Goal: Task Accomplishment & Management: Manage account settings

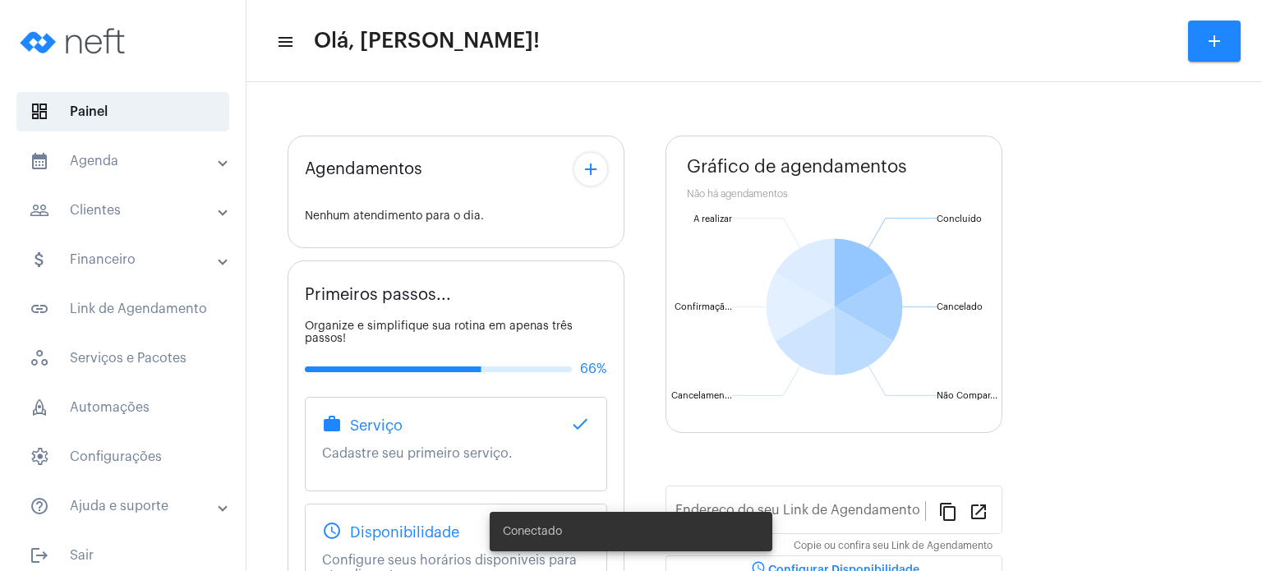
type input "[URL][DOMAIN_NAME]"
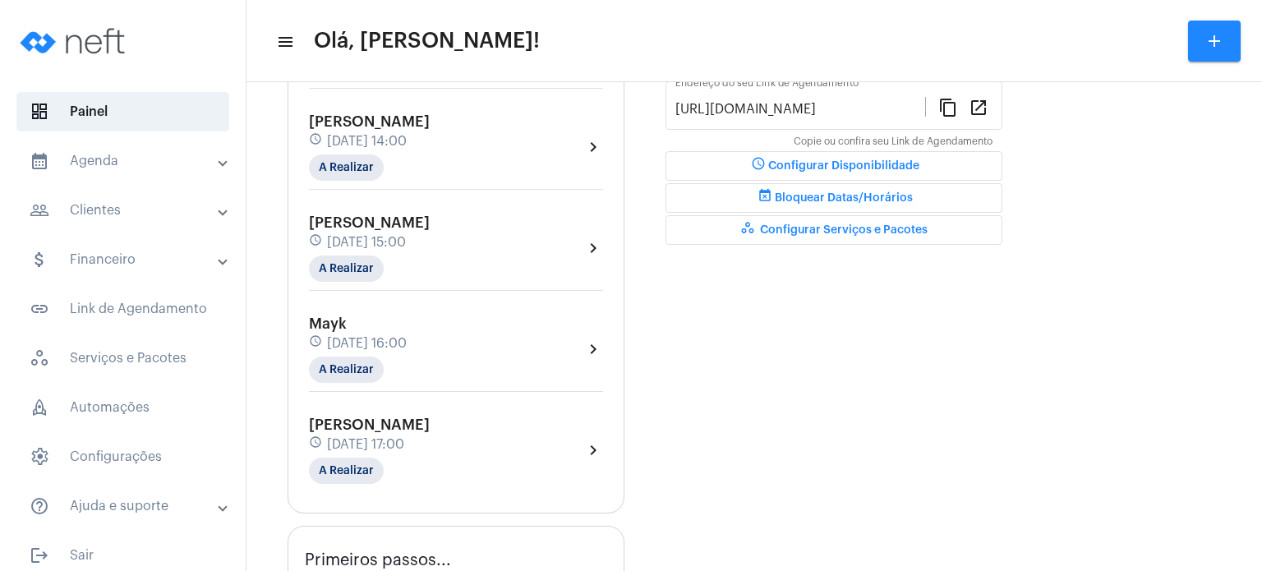
scroll to position [460, 0]
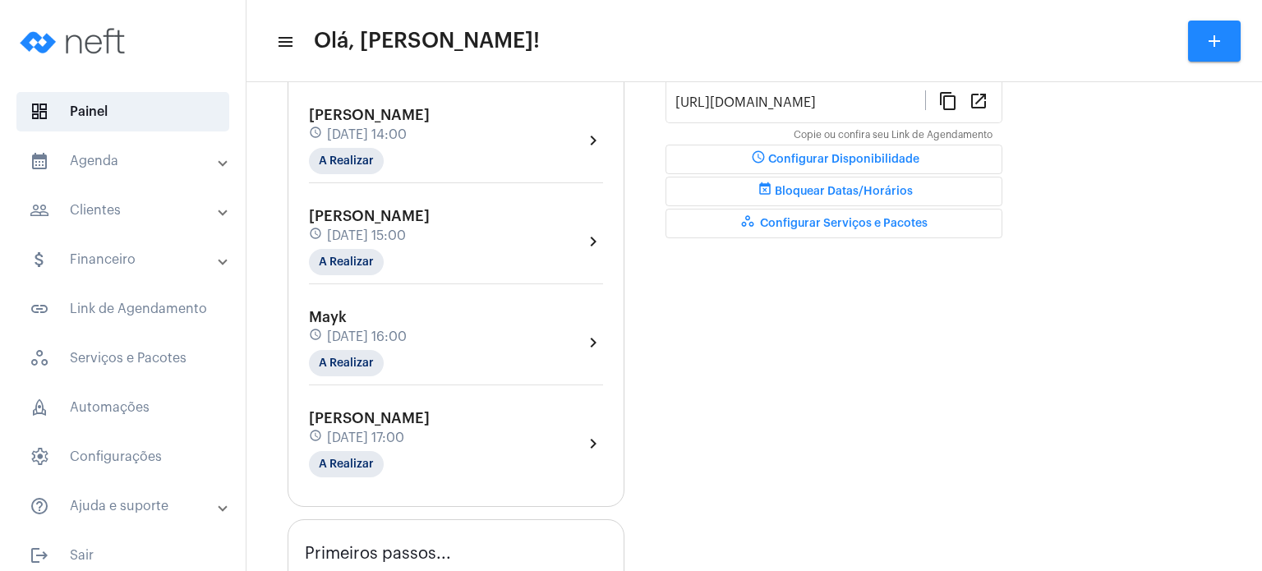
click at [400, 127] on span "[DATE] 14:00" at bounding box center [367, 134] width 80 height 15
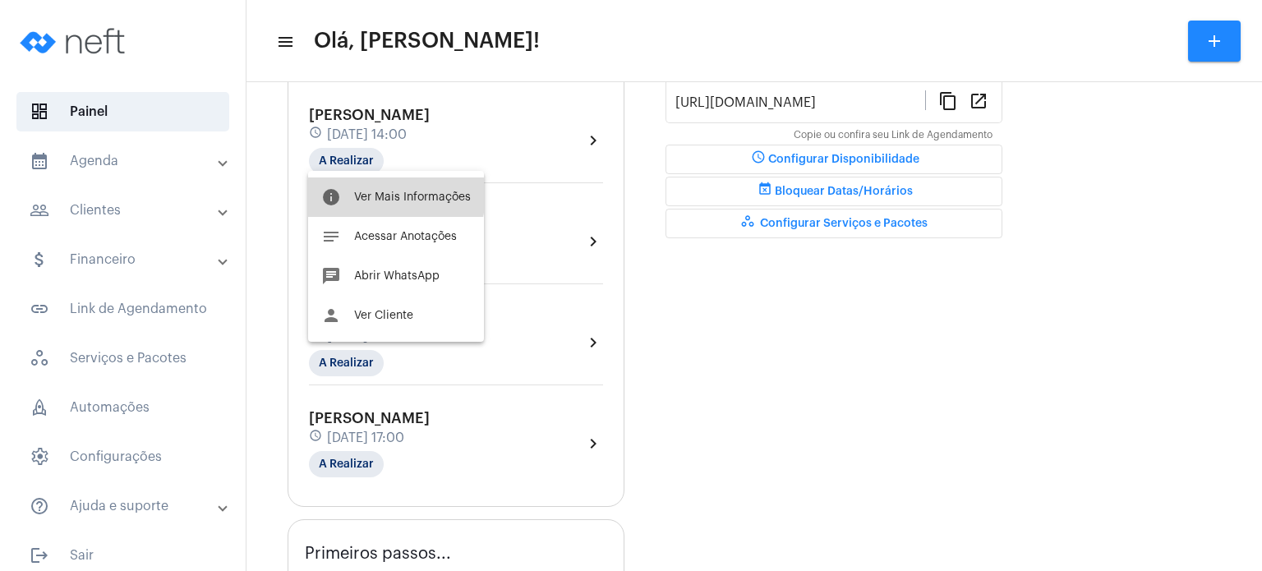
click at [386, 191] on span "Ver Mais Informações" at bounding box center [412, 196] width 117 height 11
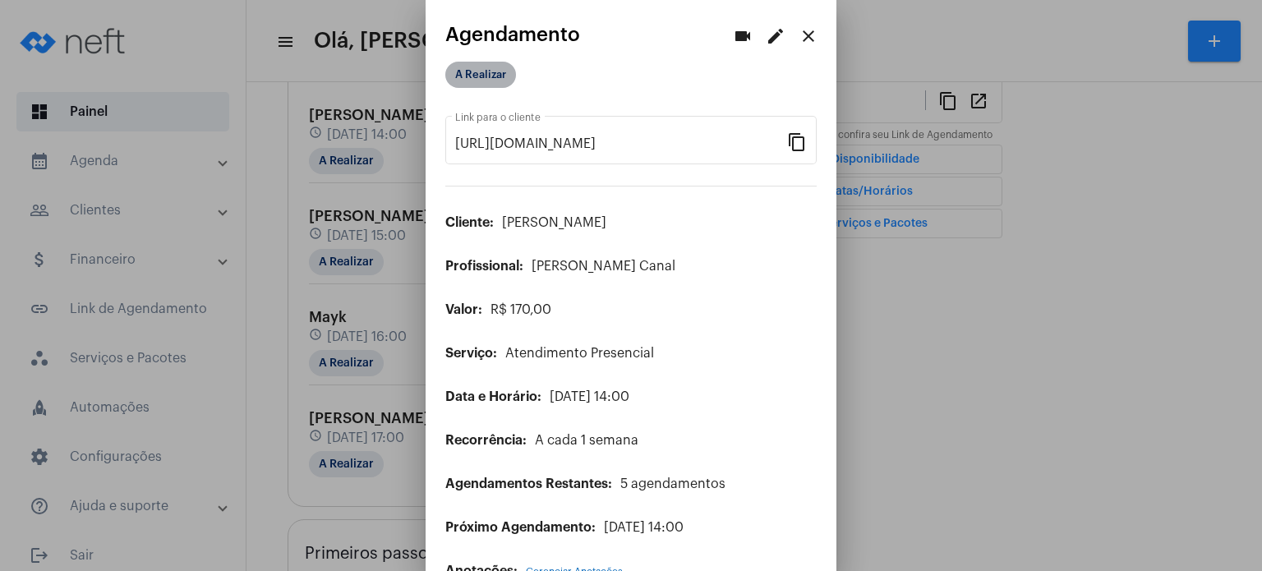
click at [486, 74] on mat-chip "A Realizar" at bounding box center [480, 75] width 71 height 26
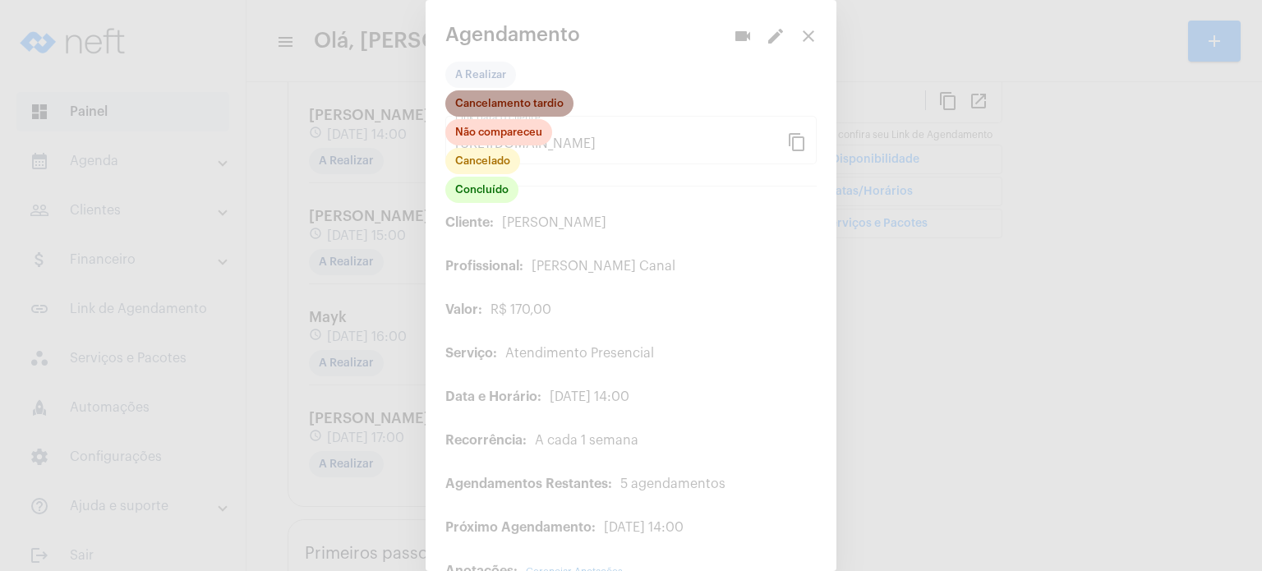
click at [493, 108] on mat-chip "Cancelamento tardio" at bounding box center [509, 103] width 128 height 26
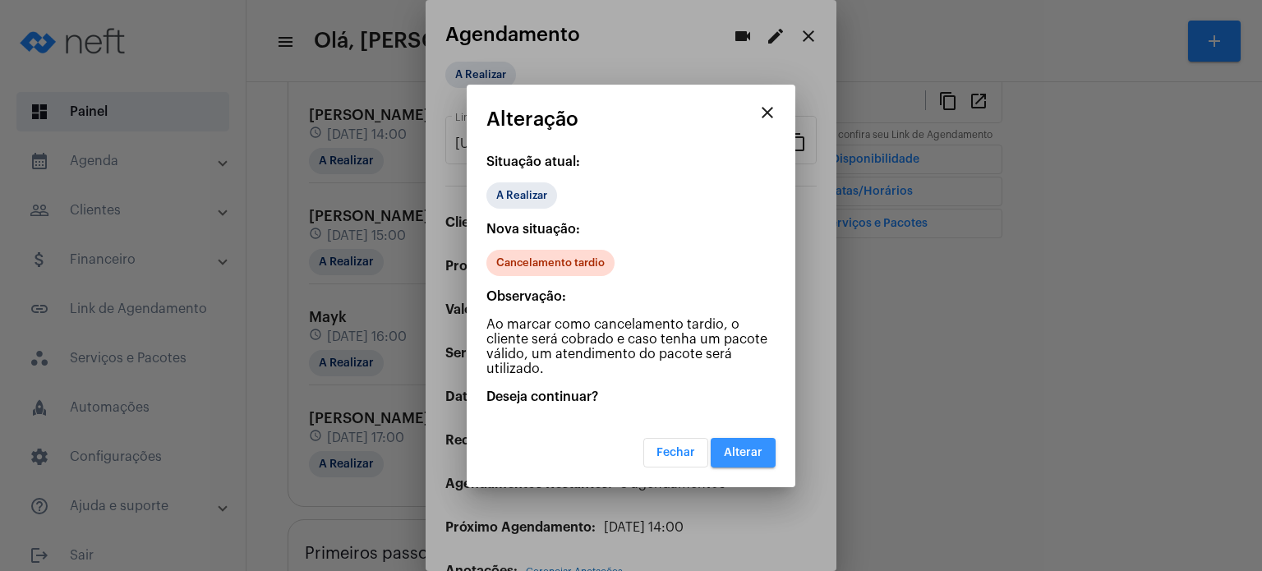
click at [748, 450] on span "Alterar" at bounding box center [743, 452] width 39 height 11
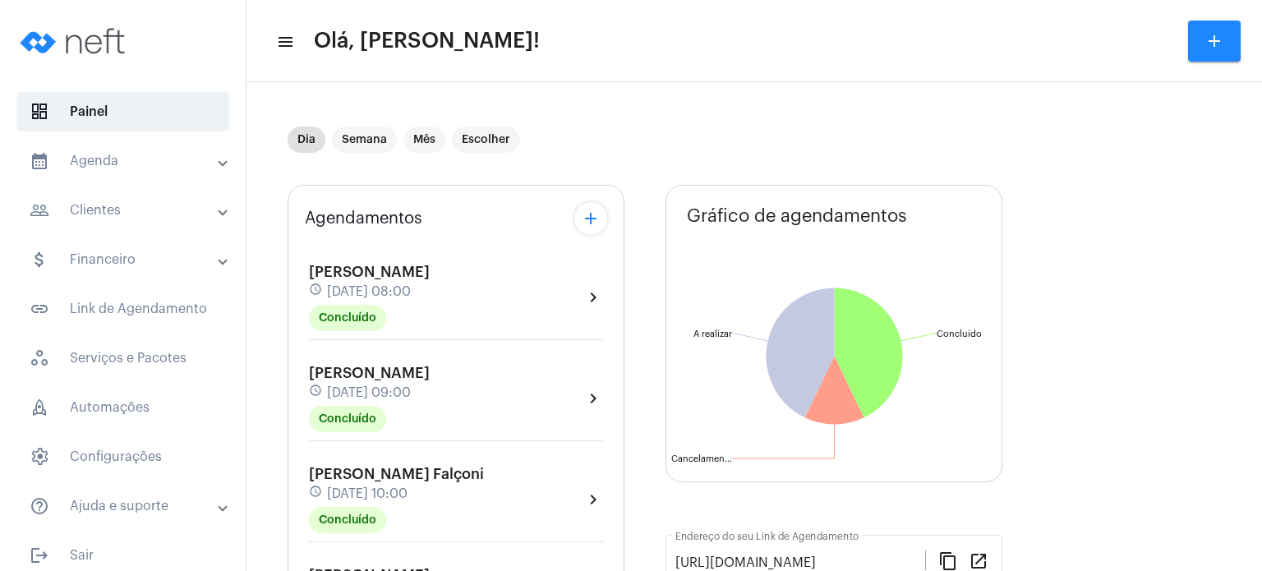
click at [292, 349] on div "Agendamentos add [PERSON_NAME] Ceschin schedule [DATE] 08:00 Concluído chevron_…" at bounding box center [455, 576] width 337 height 782
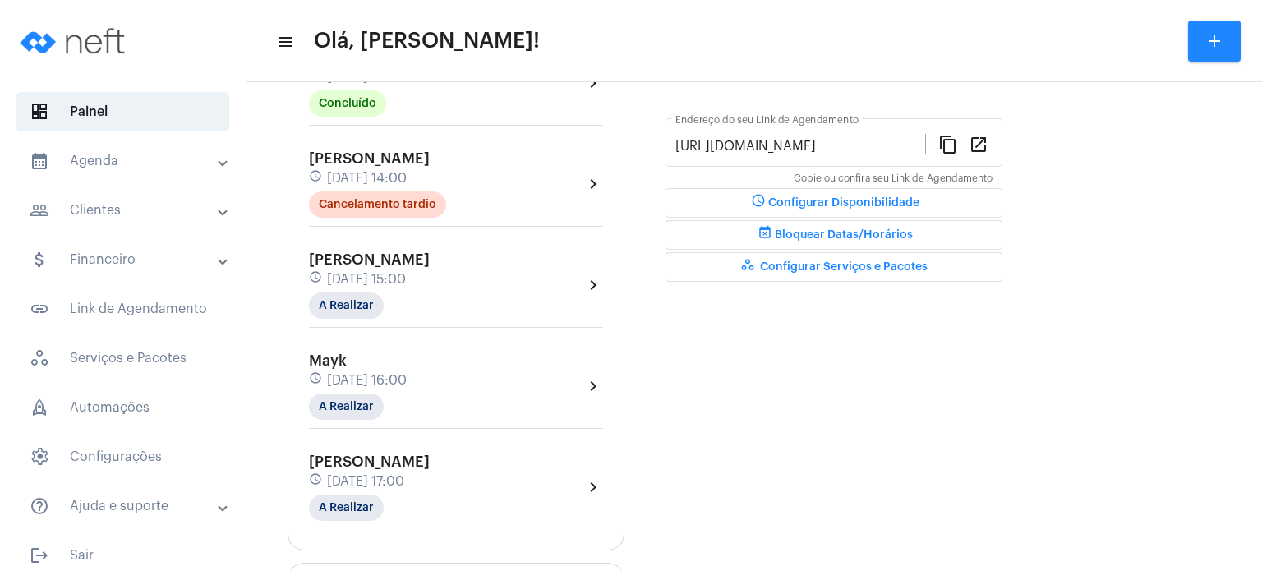
scroll to position [427, 0]
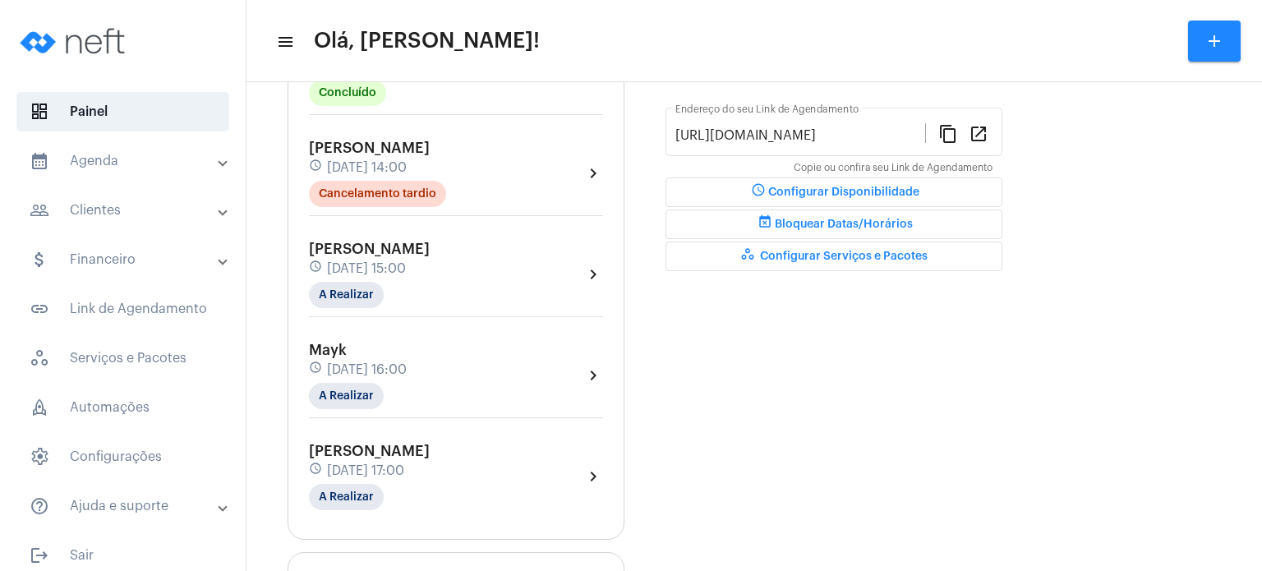
click at [351, 264] on span "[DATE] 15:00" at bounding box center [366, 268] width 79 height 15
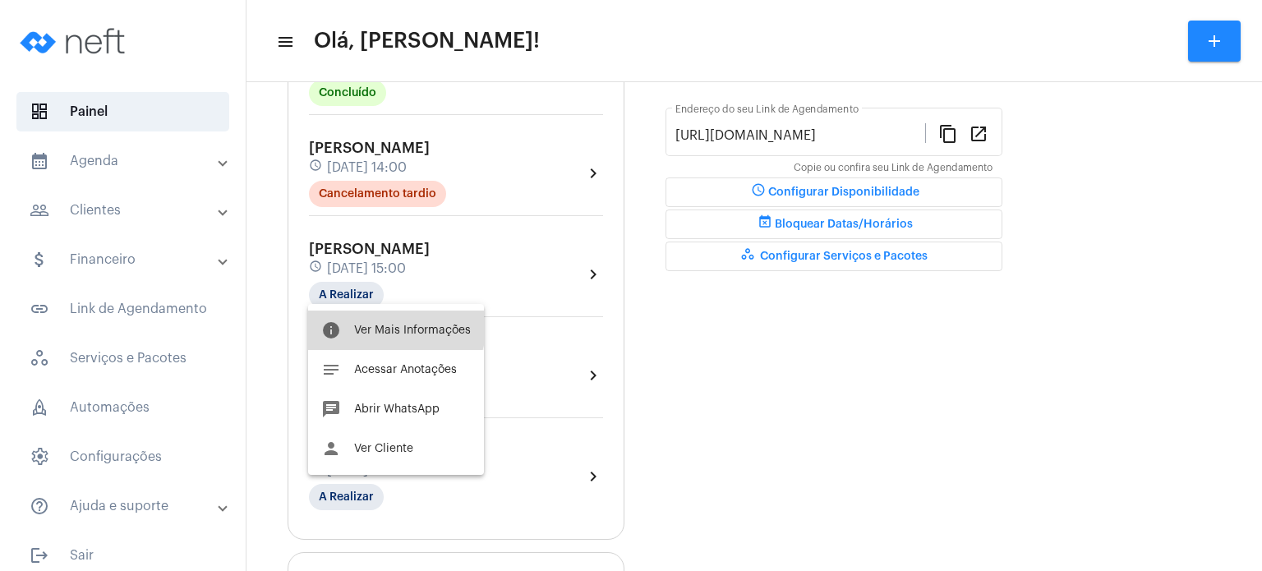
click at [380, 323] on button "info Ver Mais Informações" at bounding box center [396, 329] width 176 height 39
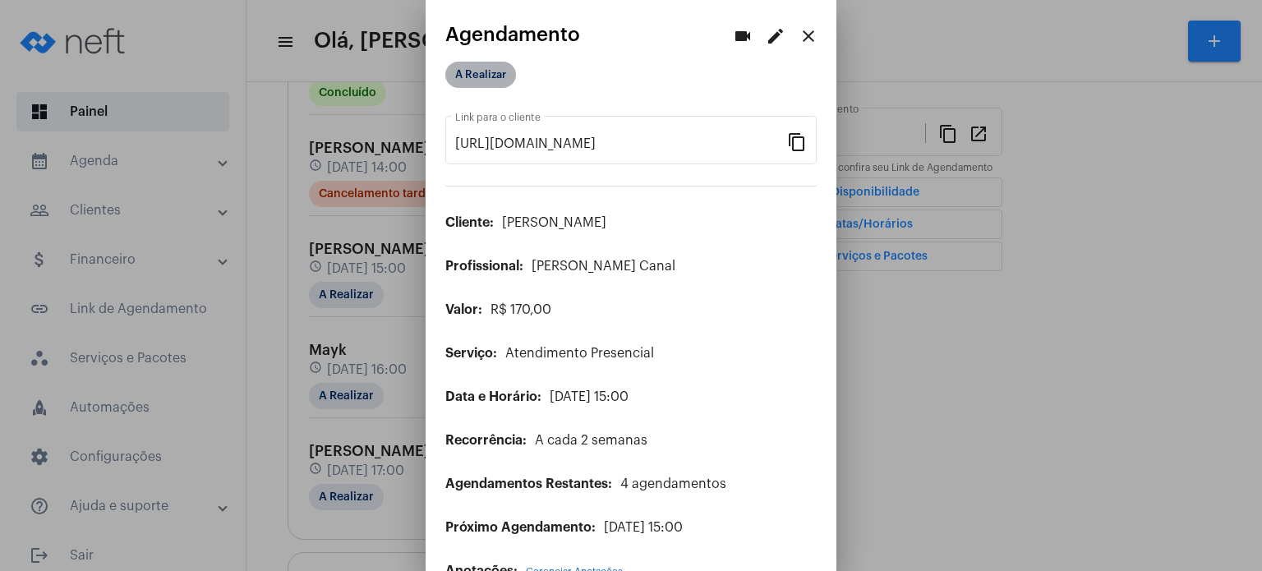
click at [488, 84] on mat-chip "A Realizar" at bounding box center [480, 75] width 71 height 26
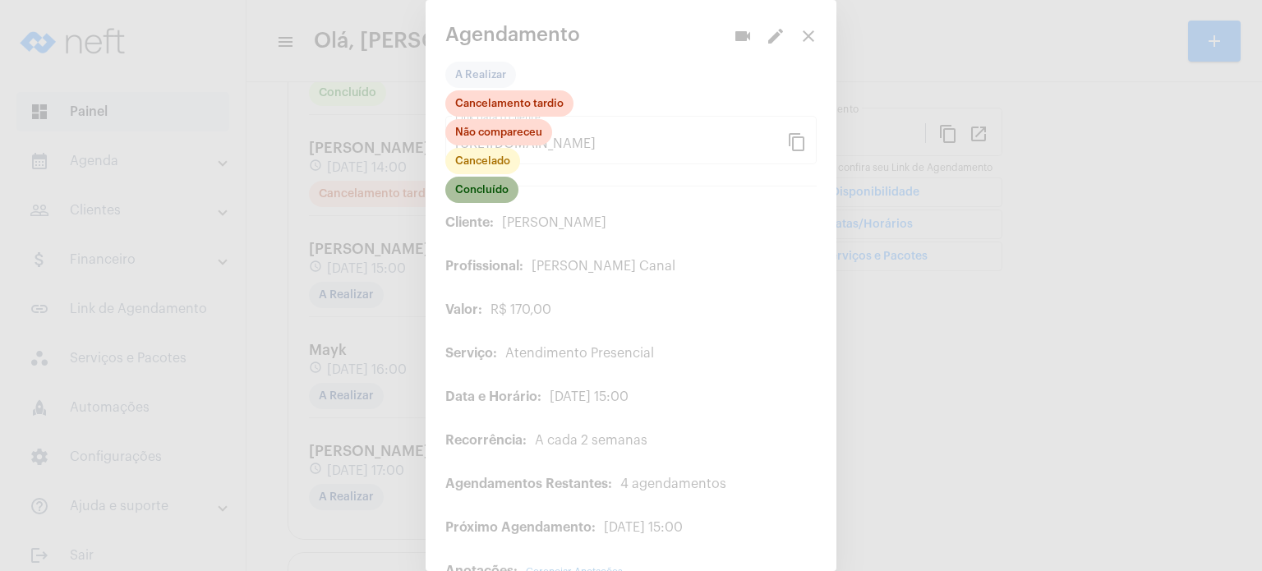
click at [476, 183] on mat-chip "Concluído" at bounding box center [481, 190] width 73 height 26
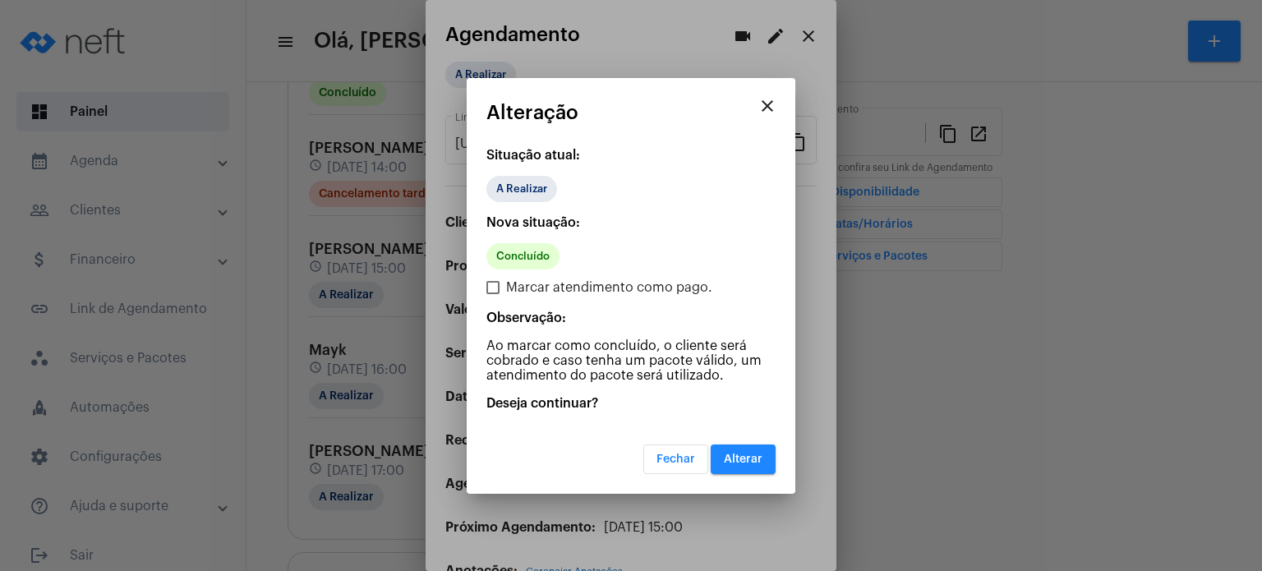
click at [744, 458] on span "Alterar" at bounding box center [743, 458] width 39 height 11
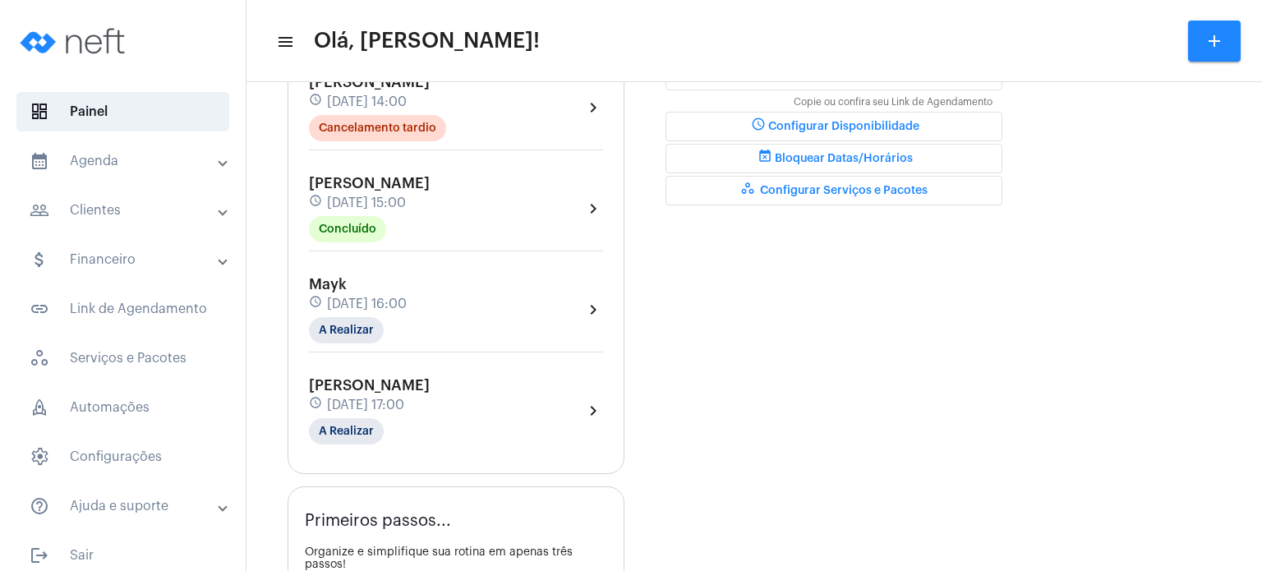
scroll to position [526, 0]
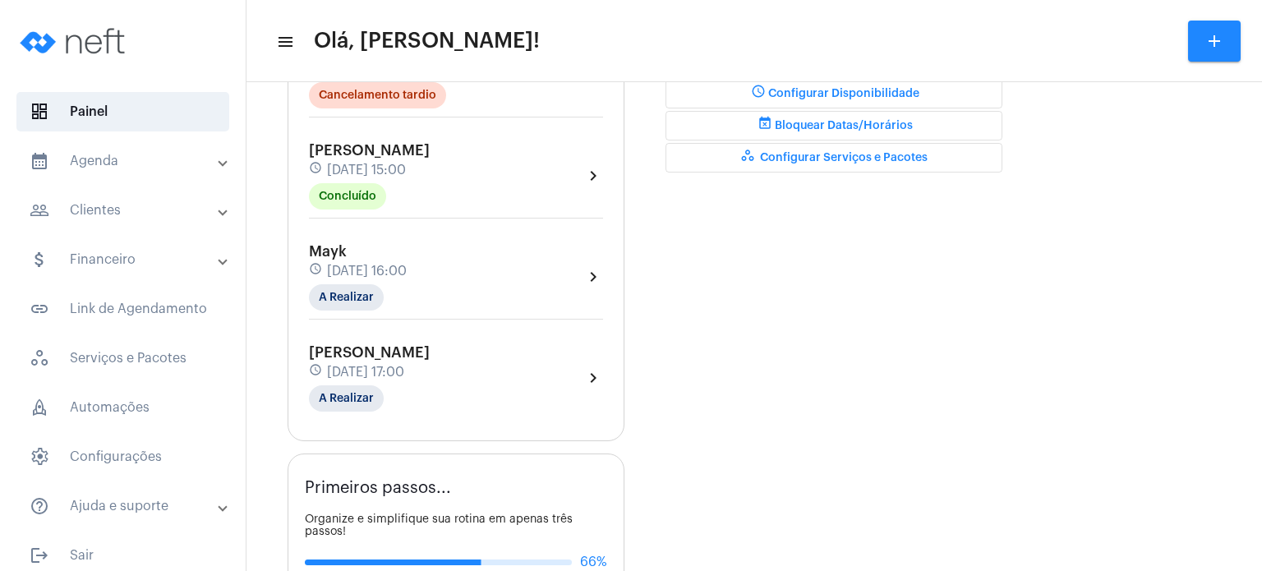
click at [352, 148] on span "[PERSON_NAME]" at bounding box center [369, 150] width 121 height 15
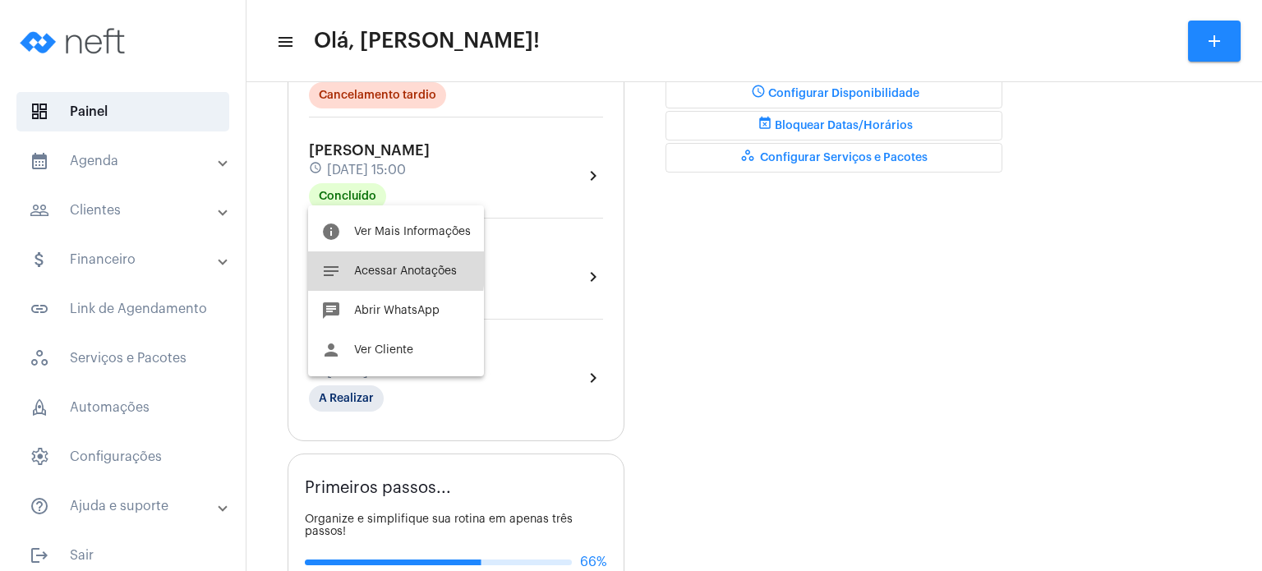
click at [361, 266] on span "Acessar Anotações" at bounding box center [405, 270] width 103 height 11
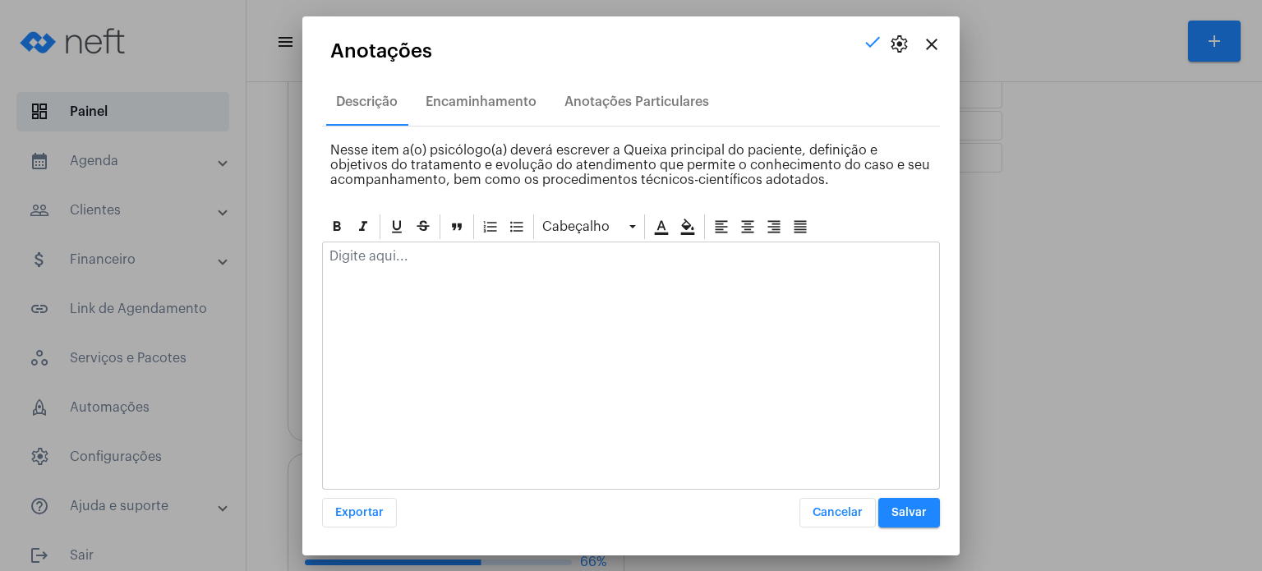
click at [361, 266] on div at bounding box center [631, 260] width 616 height 36
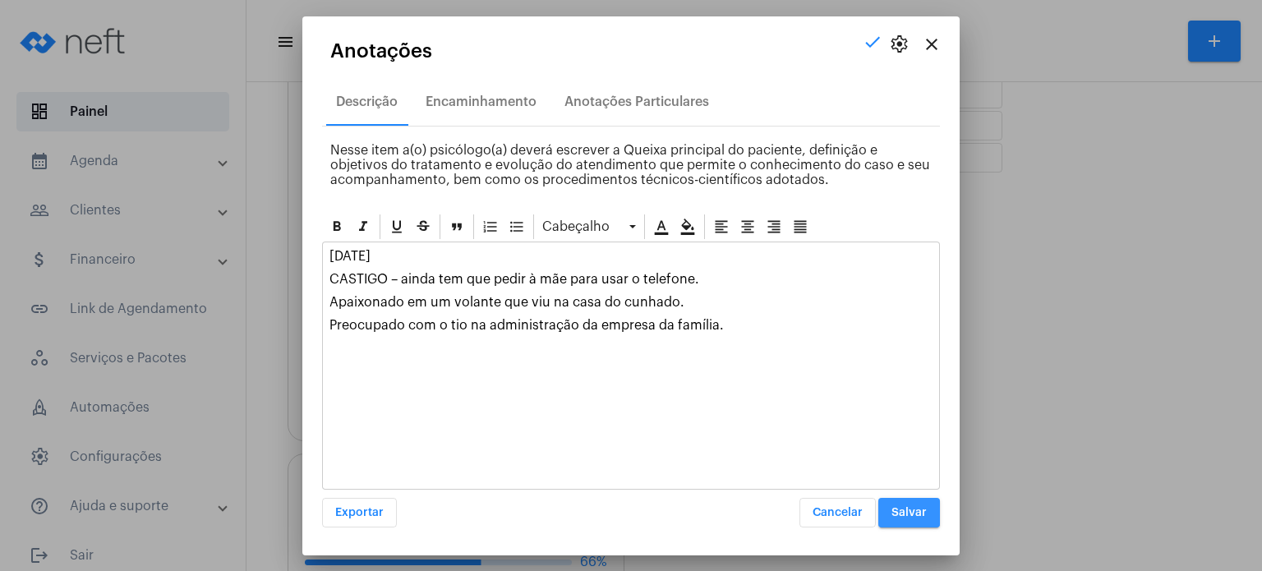
click at [901, 508] on span "Salvar" at bounding box center [908, 512] width 35 height 11
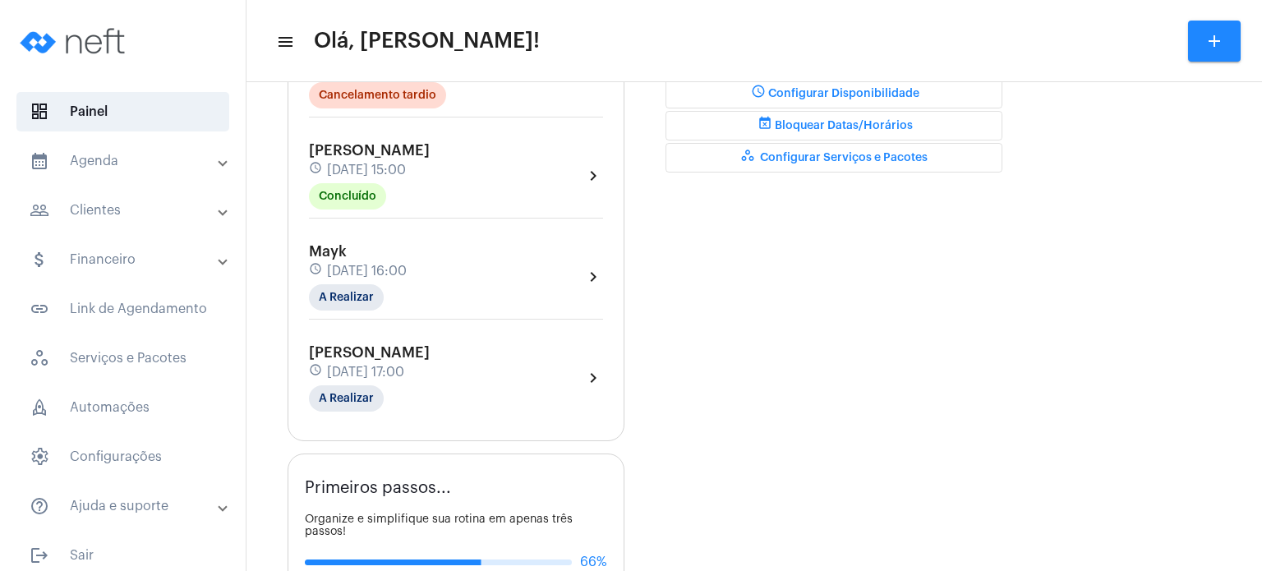
click at [407, 262] on div "schedule [DATE] 16:00" at bounding box center [358, 271] width 98 height 18
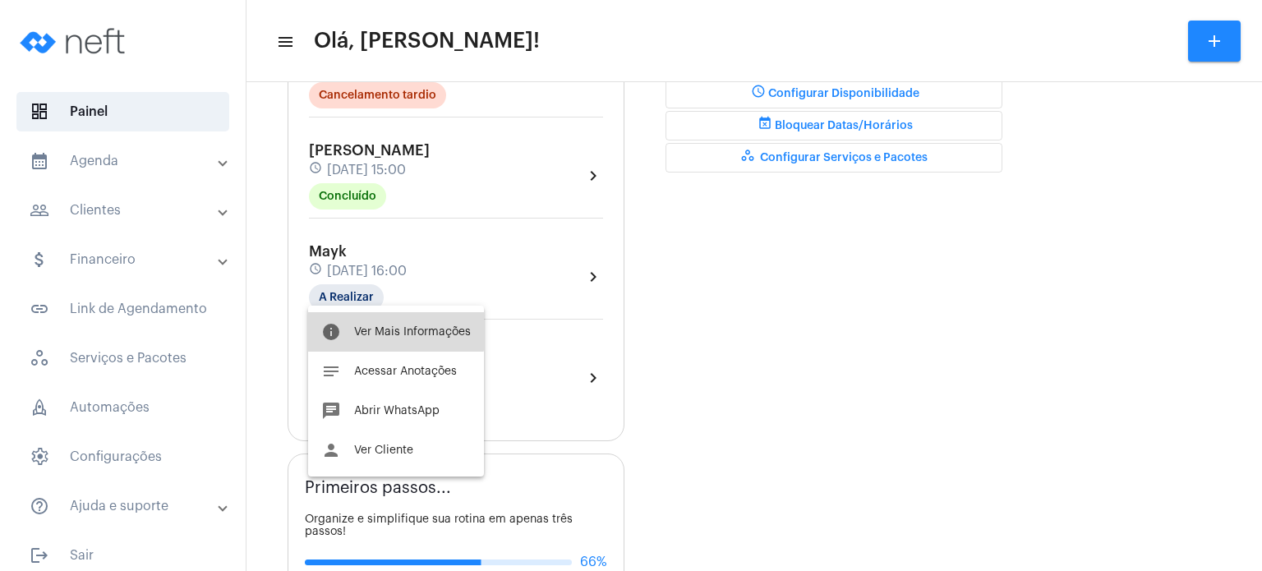
click at [393, 329] on span "Ver Mais Informações" at bounding box center [412, 331] width 117 height 11
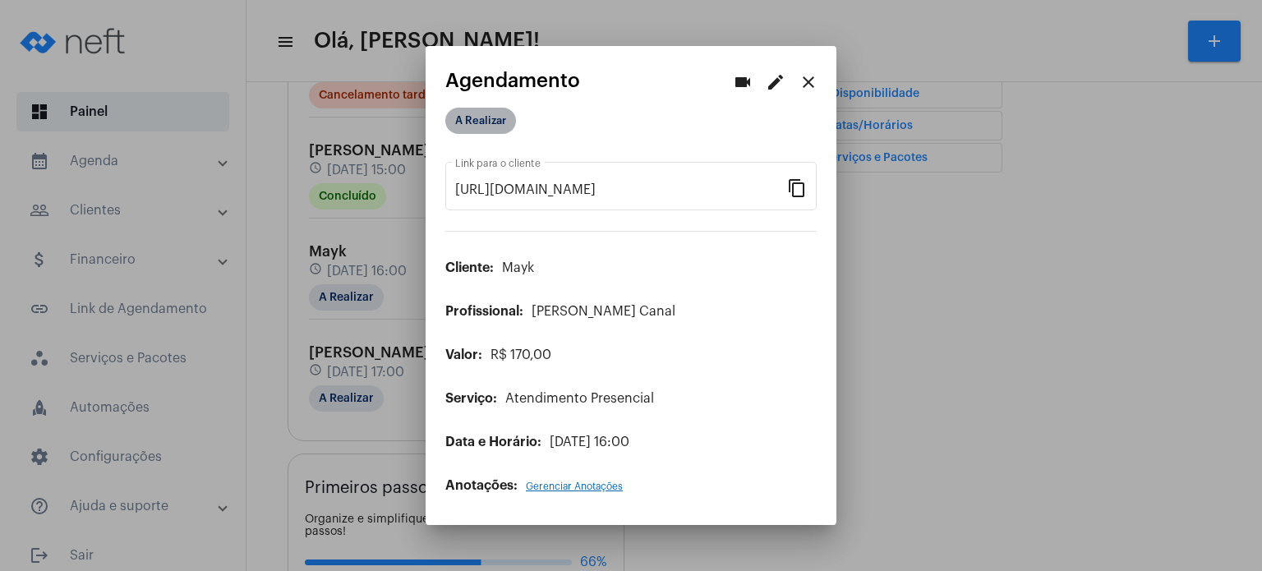
click at [465, 121] on mat-chip "A Realizar" at bounding box center [480, 121] width 71 height 26
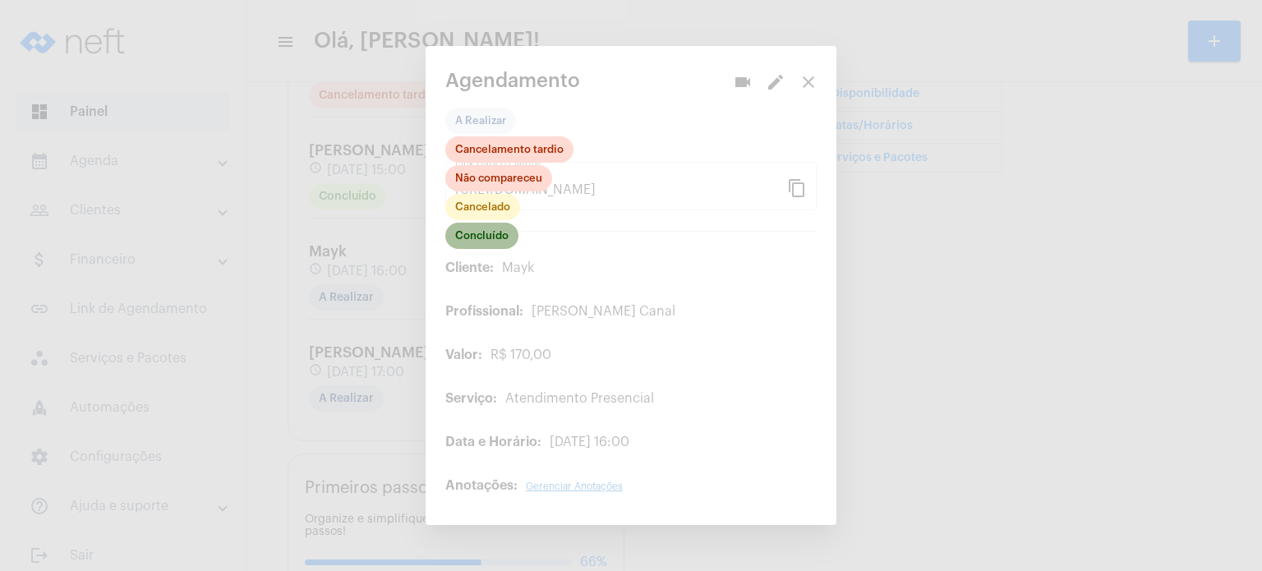
click at [498, 232] on mat-chip "Concluído" at bounding box center [481, 236] width 73 height 26
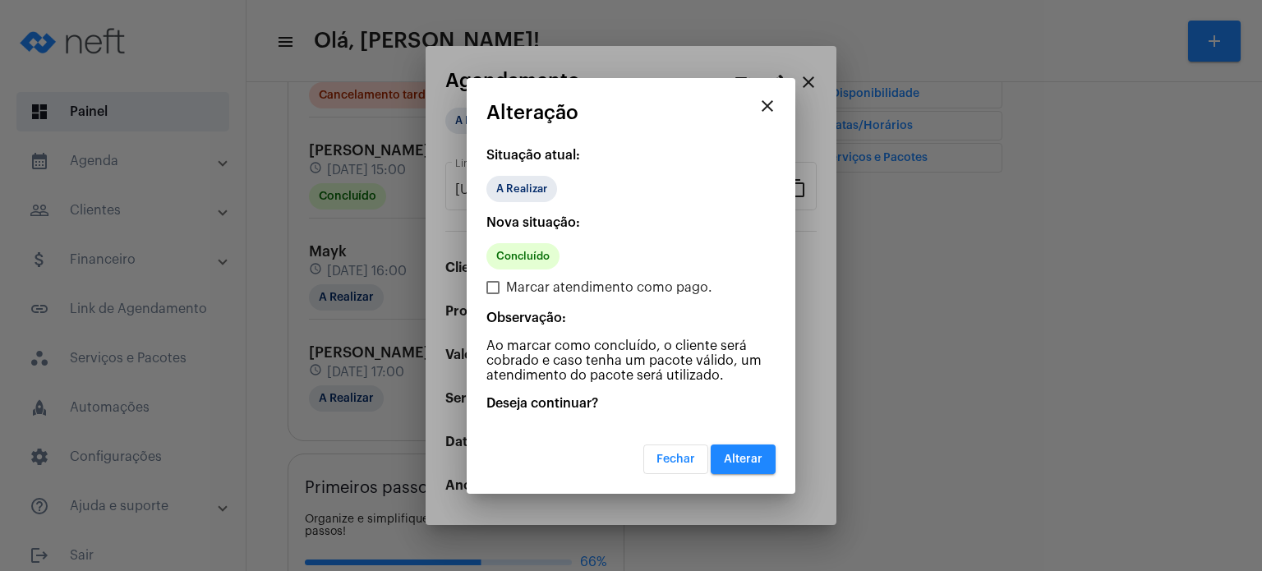
click at [753, 456] on span "Alterar" at bounding box center [743, 458] width 39 height 11
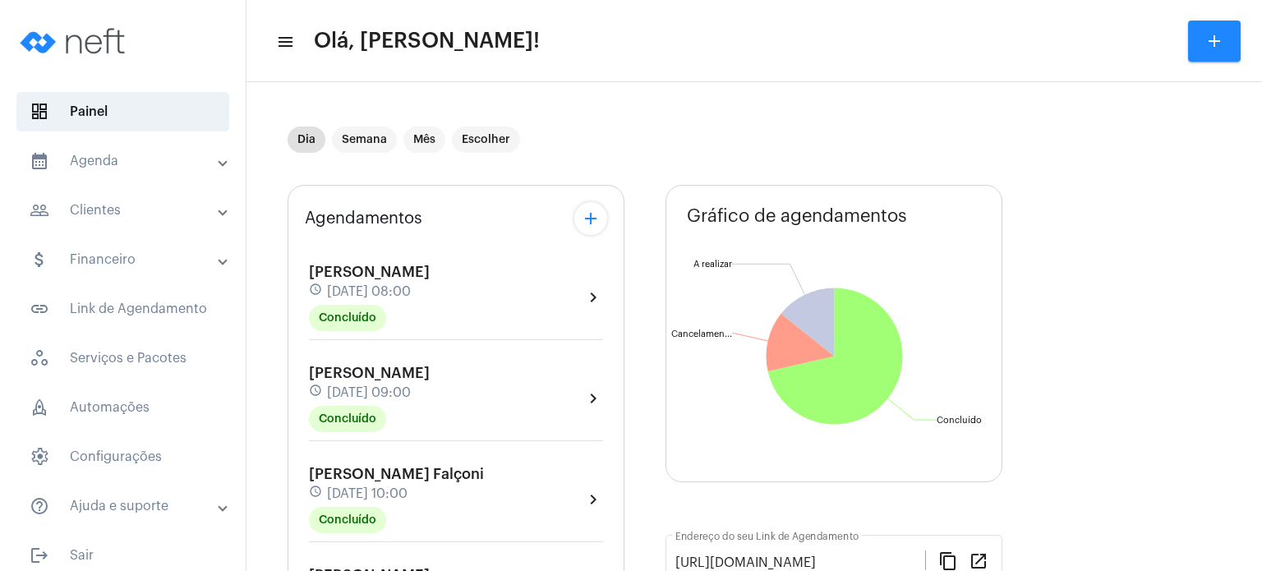
click at [292, 209] on div "Agendamentos add [PERSON_NAME] Ceschin schedule [DATE] 08:00 Concluído chevron_…" at bounding box center [455, 576] width 337 height 782
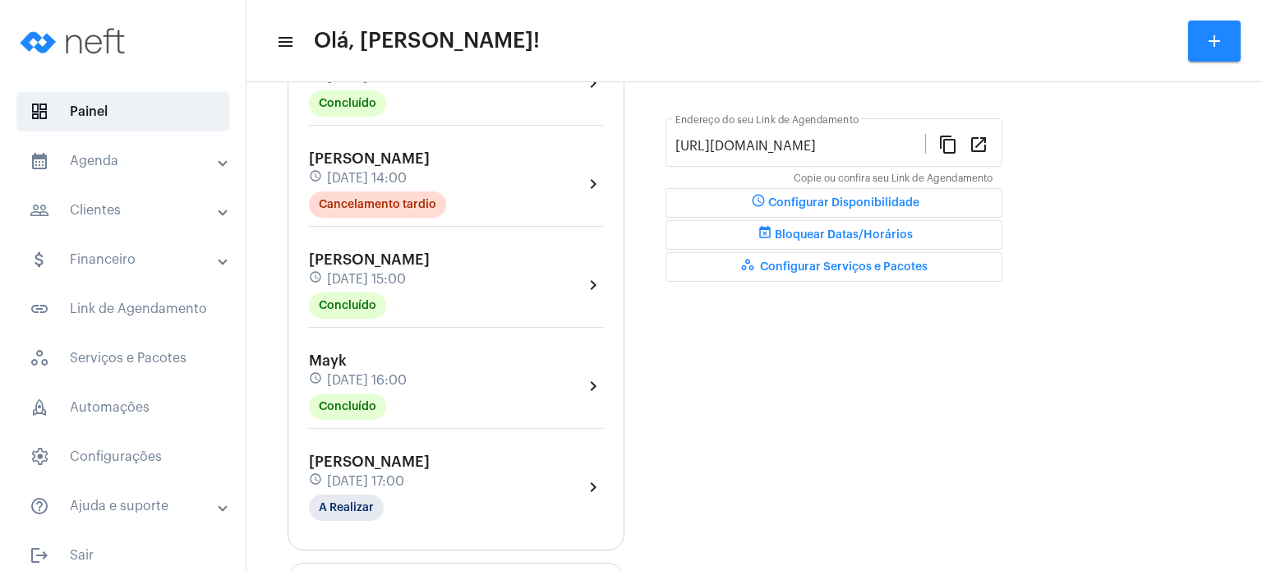
scroll to position [427, 0]
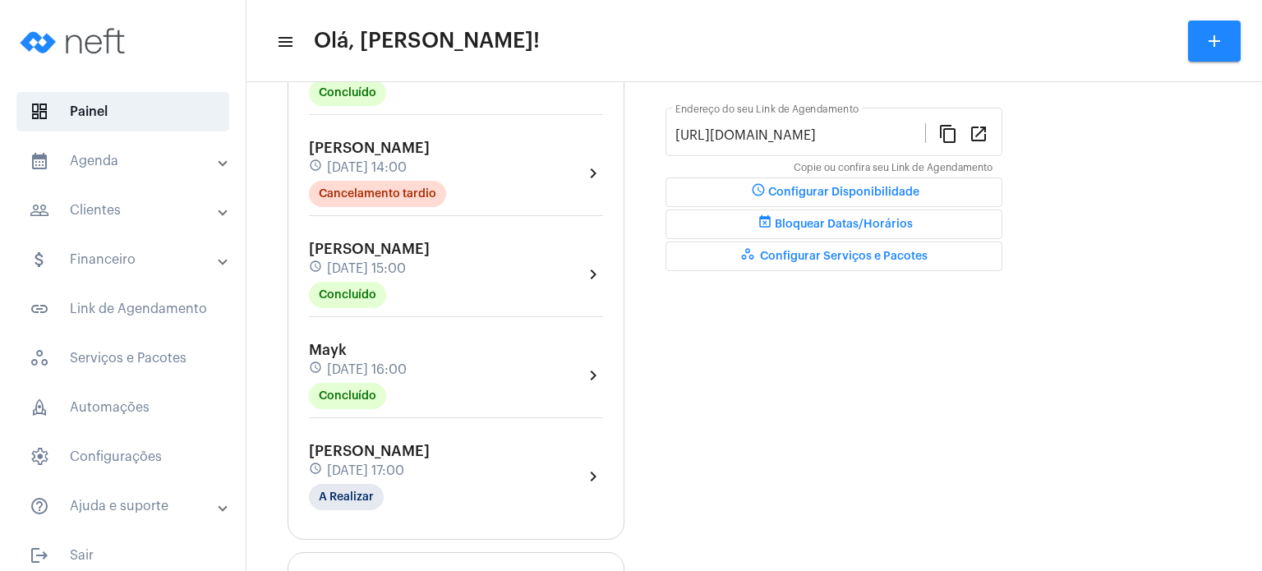
click at [343, 354] on div "Mayk schedule [DATE] 16:00 Concluído" at bounding box center [358, 375] width 98 height 67
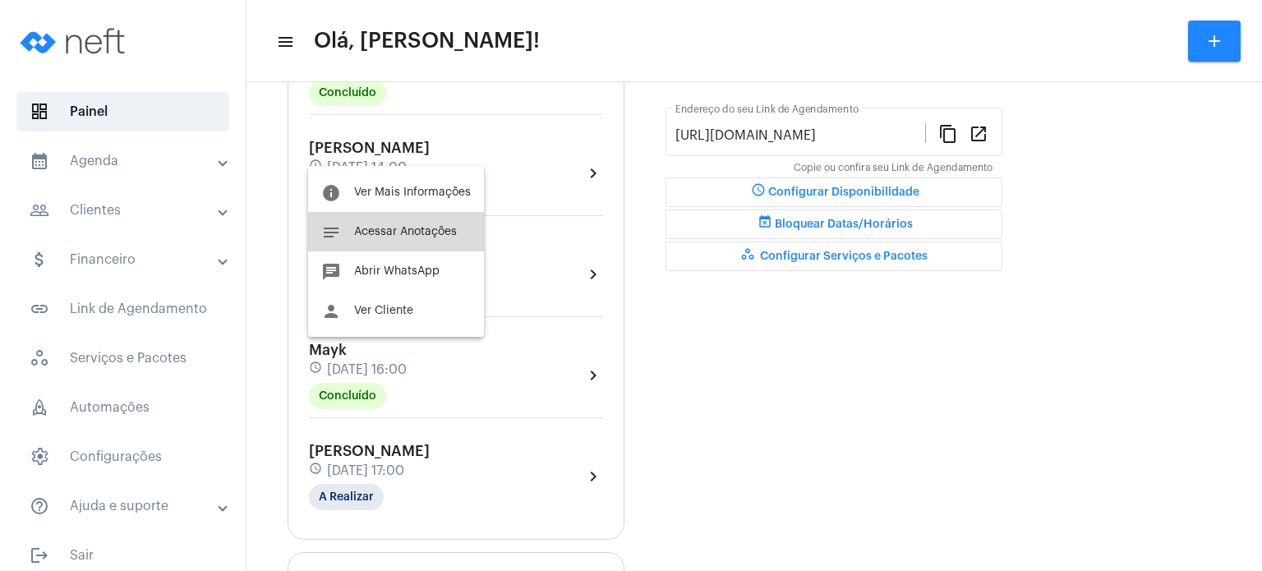
click at [407, 231] on span "Acessar Anotações" at bounding box center [405, 231] width 103 height 11
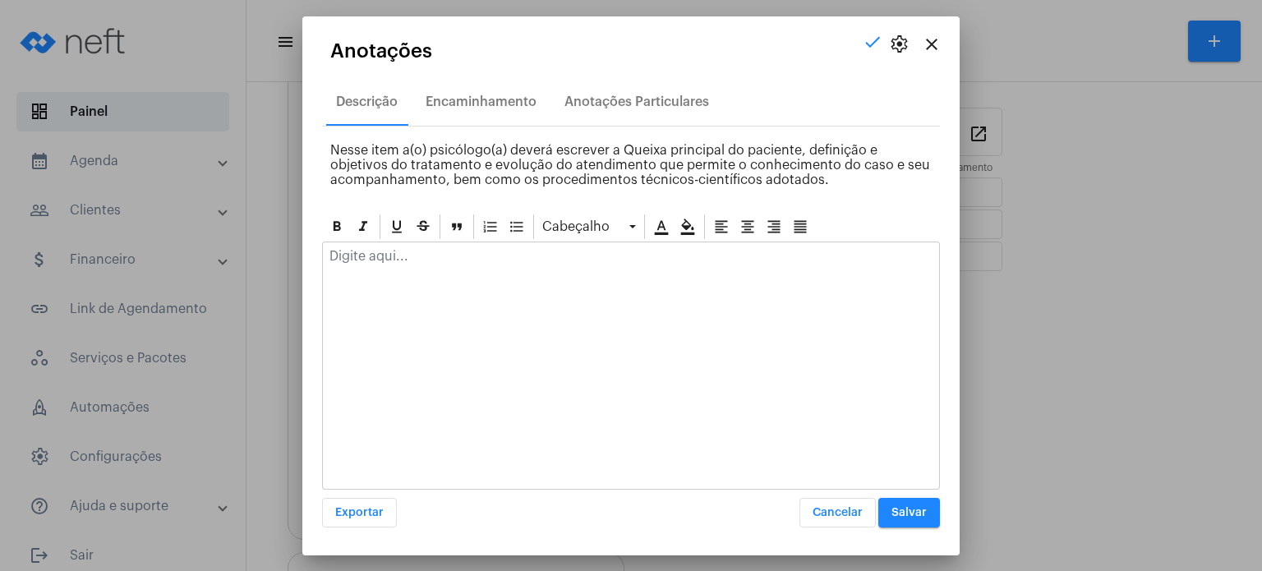
click at [379, 258] on p at bounding box center [630, 256] width 603 height 15
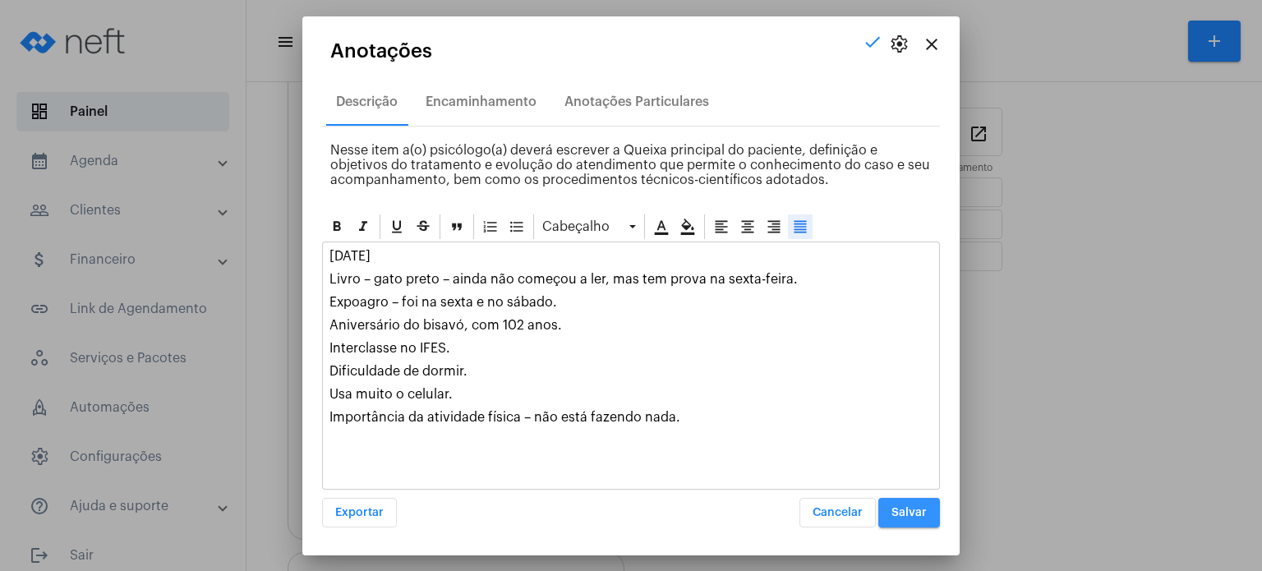
click at [916, 508] on span "Salvar" at bounding box center [908, 512] width 35 height 11
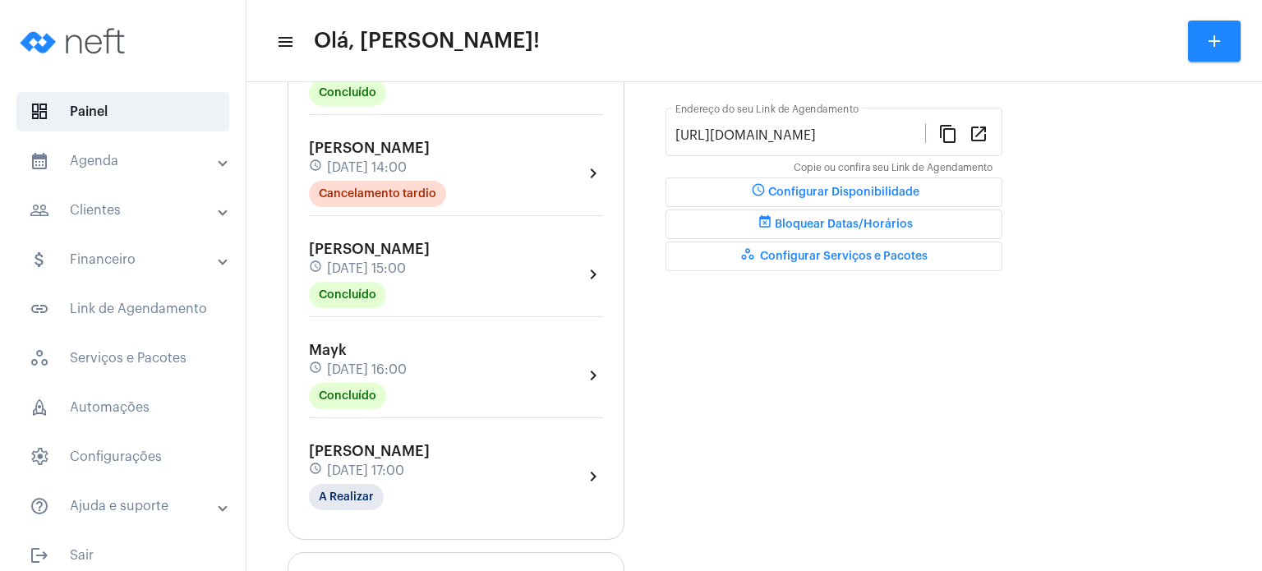
click at [342, 471] on span "[DATE] 17:00" at bounding box center [365, 470] width 77 height 15
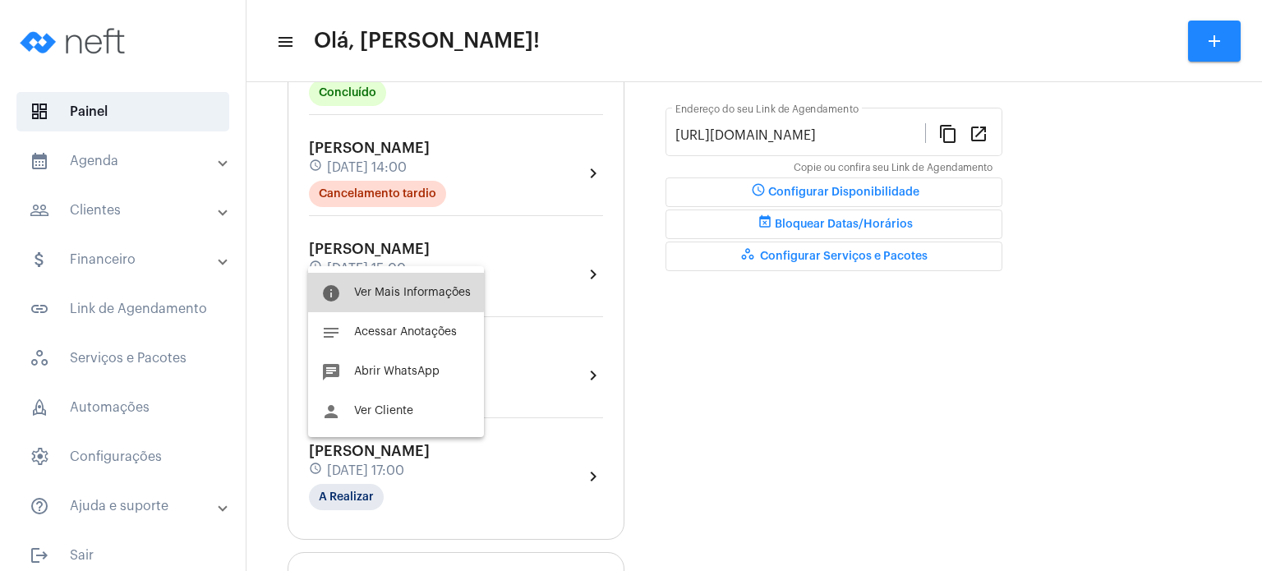
click at [377, 282] on button "info Ver Mais Informações" at bounding box center [396, 292] width 176 height 39
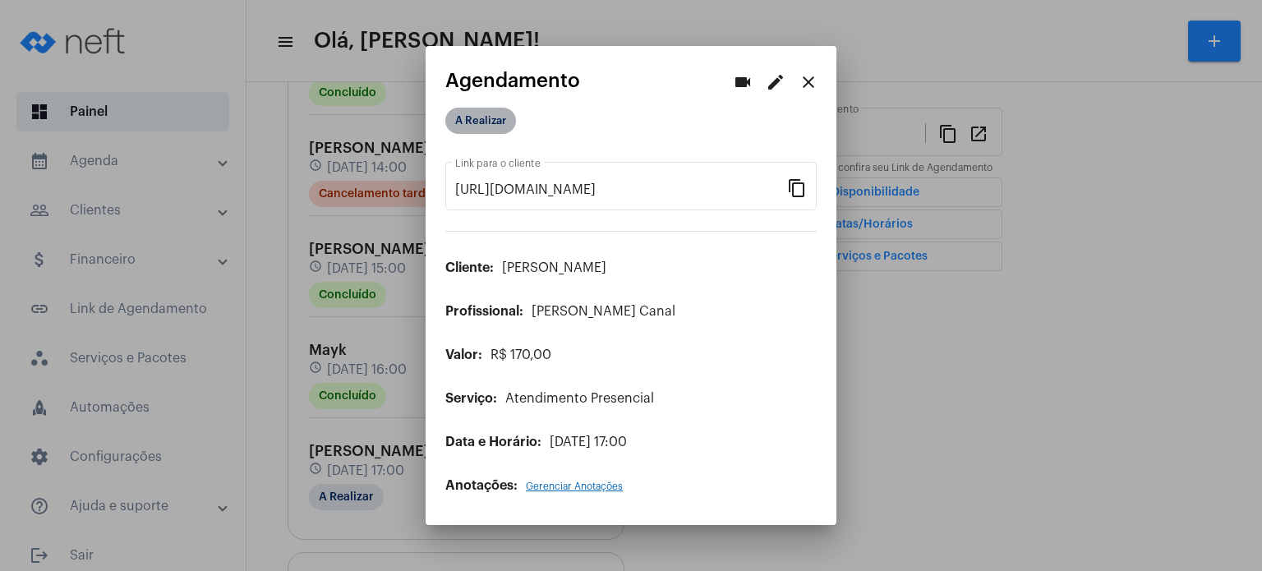
click at [463, 127] on mat-chip "A Realizar" at bounding box center [480, 121] width 71 height 26
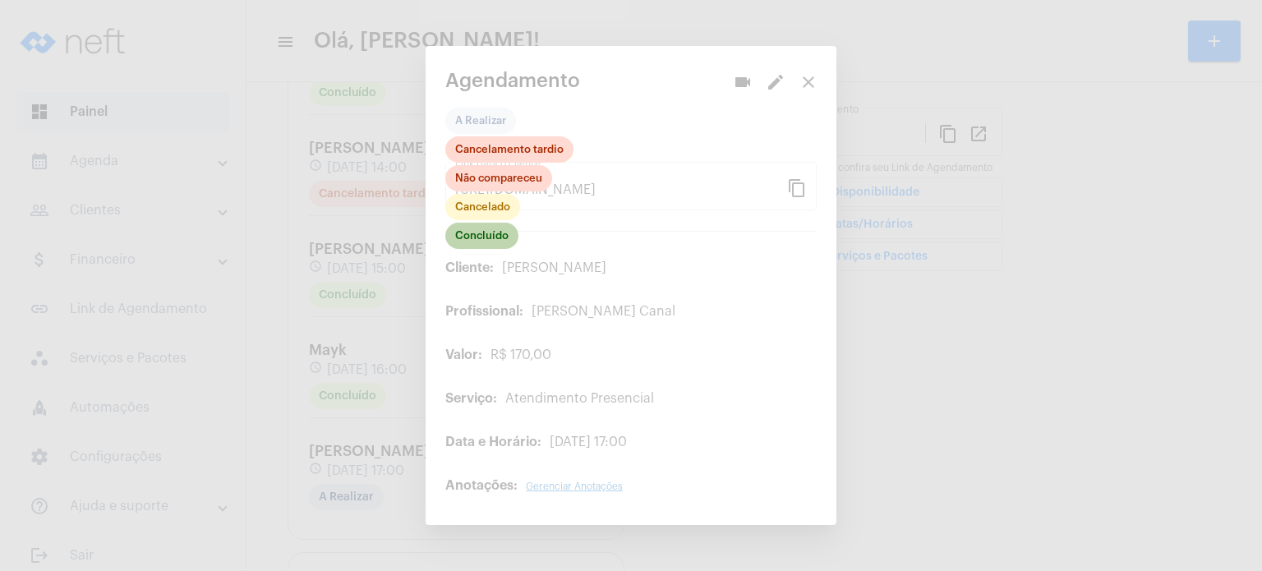
click at [490, 233] on mat-chip "Concluído" at bounding box center [481, 236] width 73 height 26
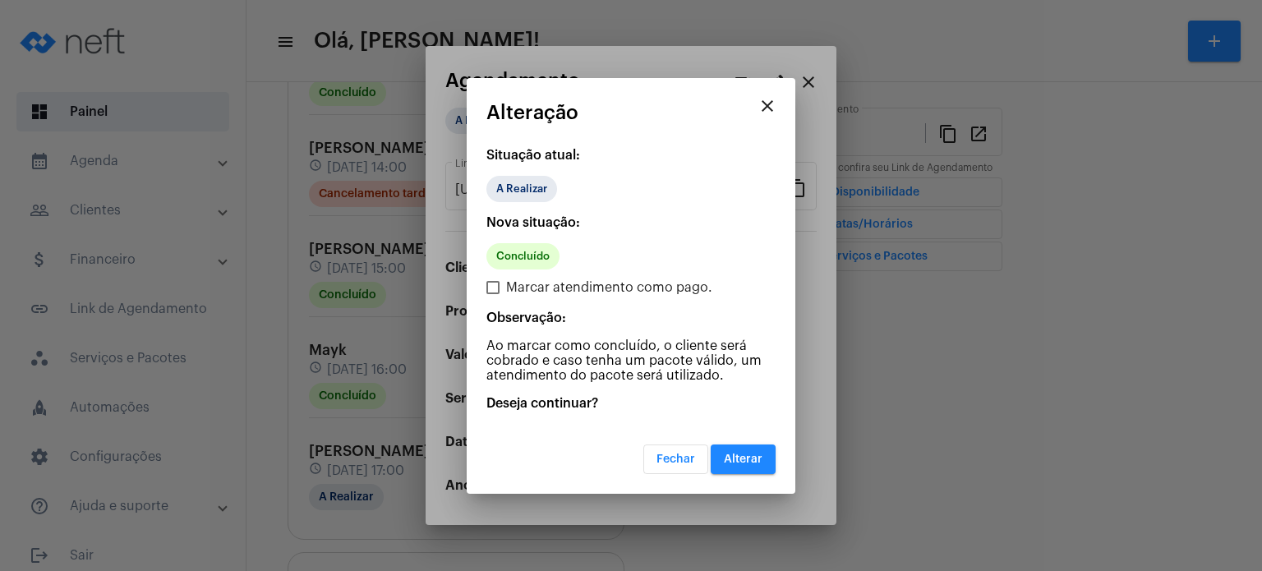
click at [731, 458] on span "Alterar" at bounding box center [743, 458] width 39 height 11
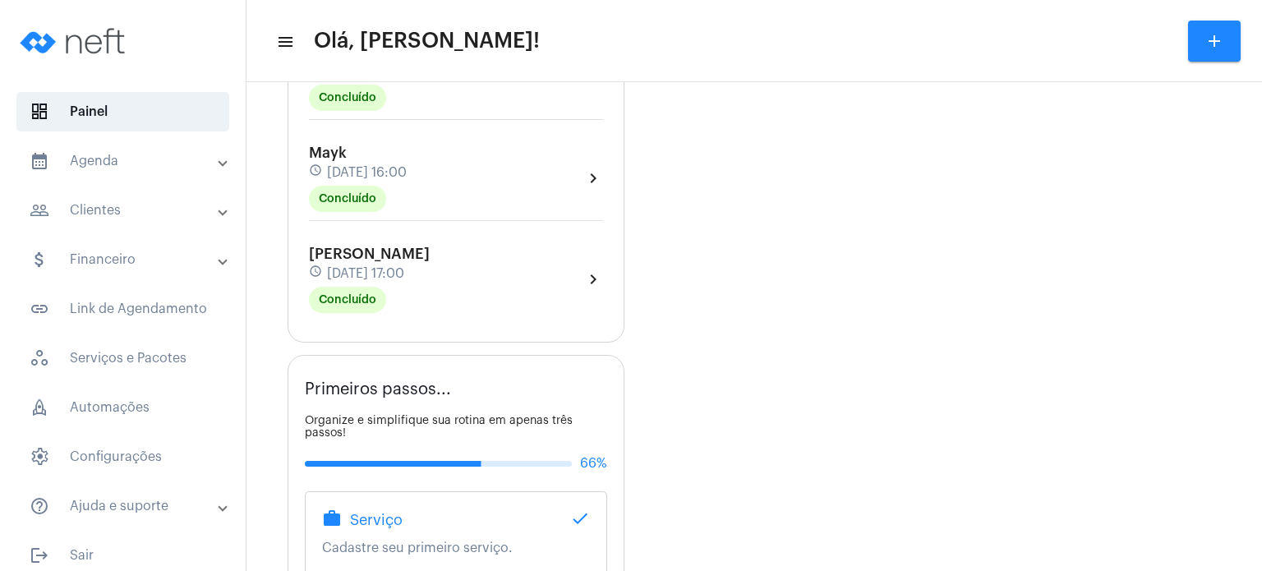
scroll to position [591, 0]
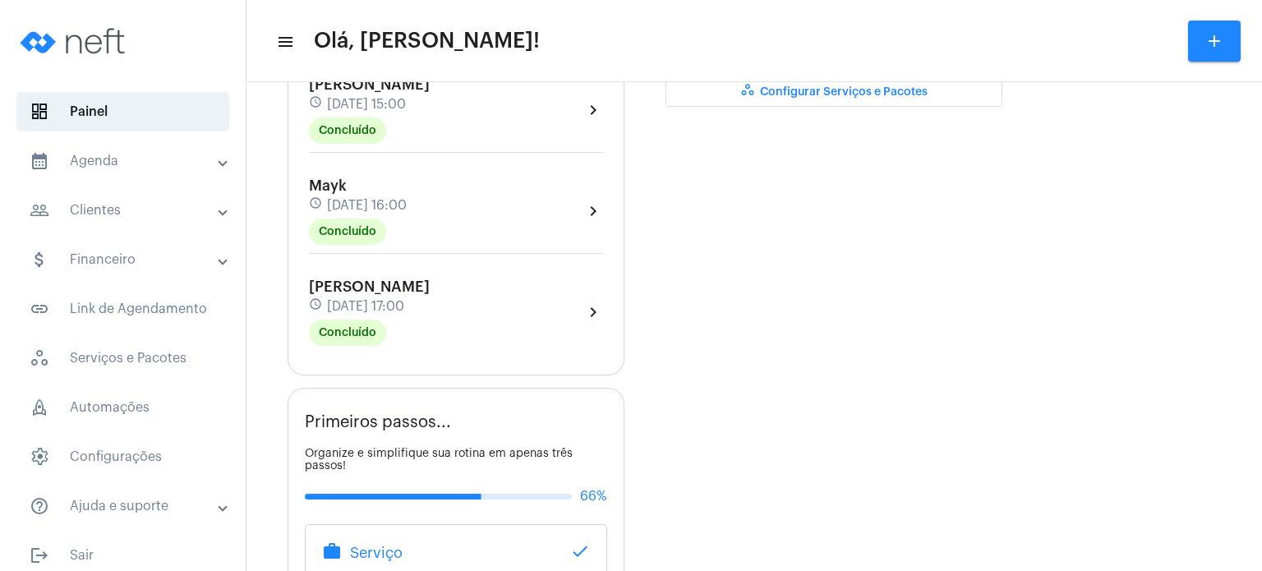
click at [398, 299] on span "[DATE] 17:00" at bounding box center [365, 306] width 77 height 15
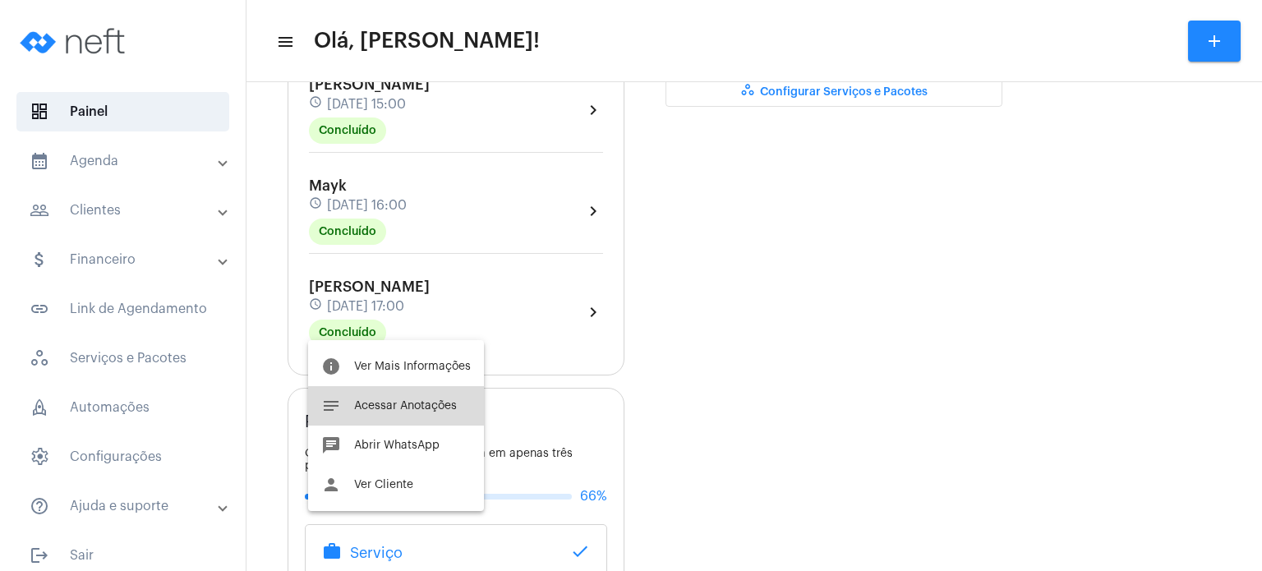
click at [430, 415] on button "notes Acessar Anotações" at bounding box center [396, 405] width 176 height 39
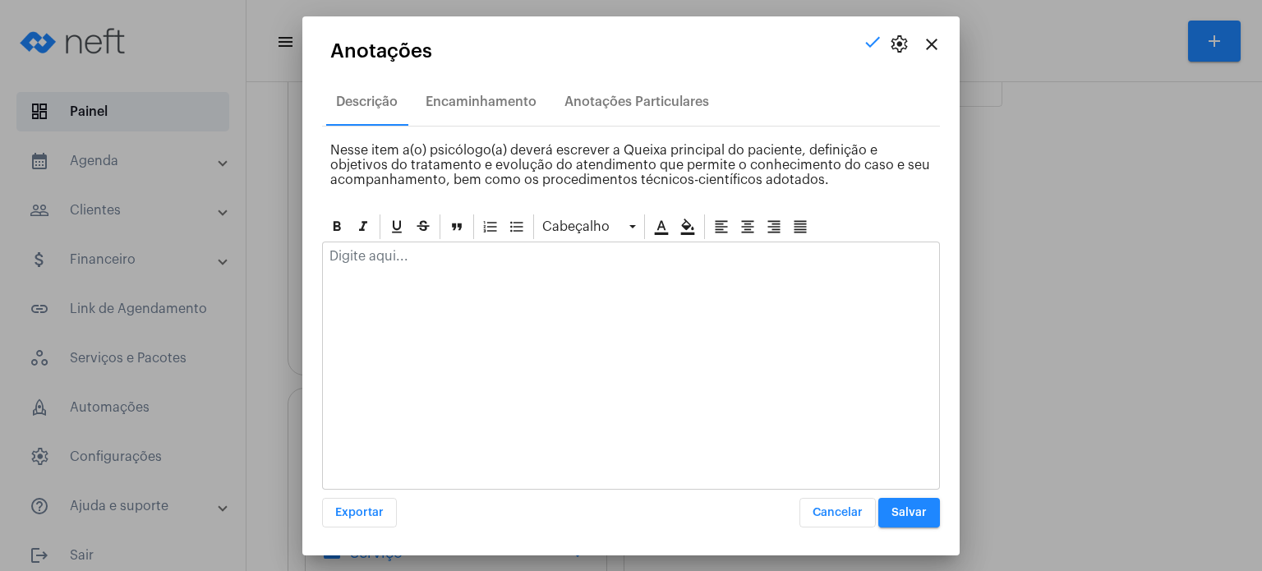
click at [574, 260] on p at bounding box center [630, 256] width 603 height 15
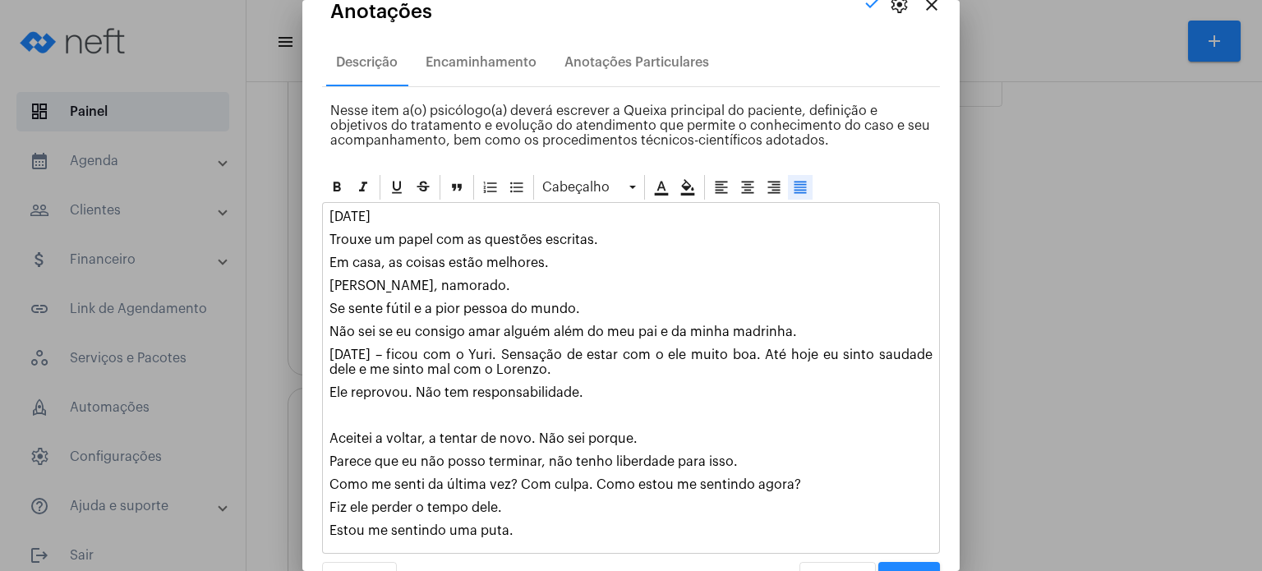
scroll to position [66, 0]
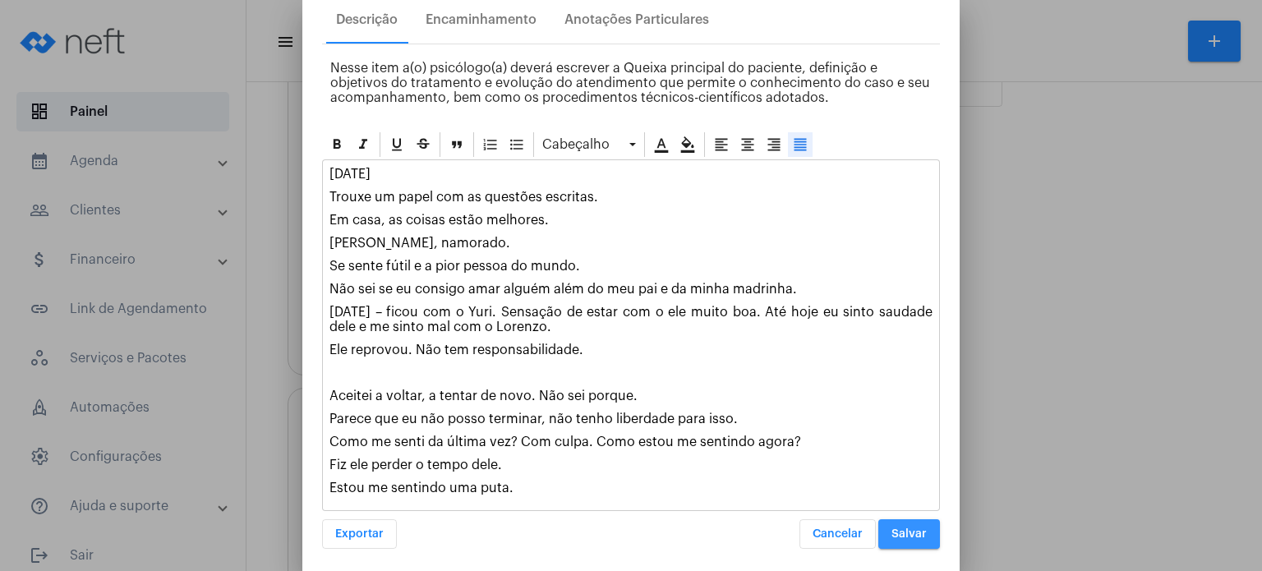
click at [902, 536] on button "Salvar" at bounding box center [909, 534] width 62 height 30
